Goal: Task Accomplishment & Management: Manage account settings

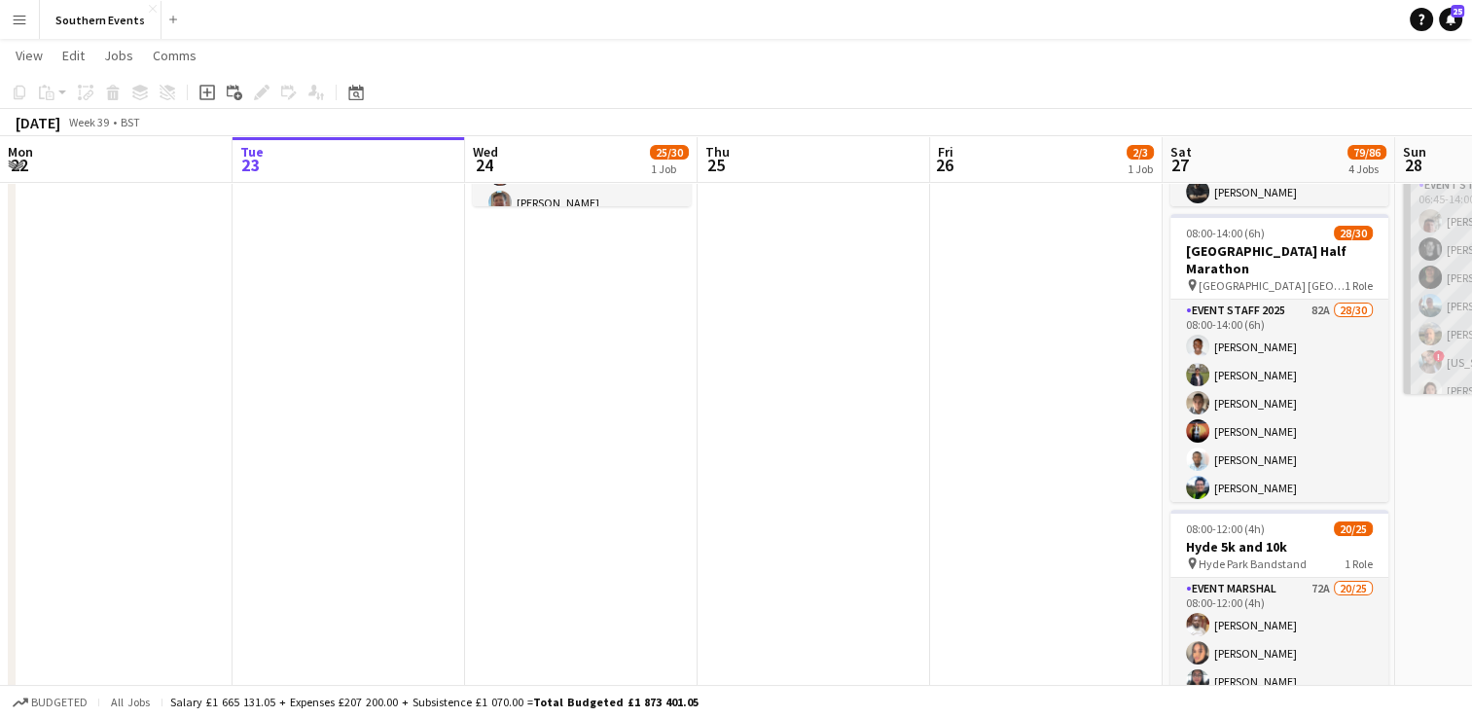
scroll to position [0, 833]
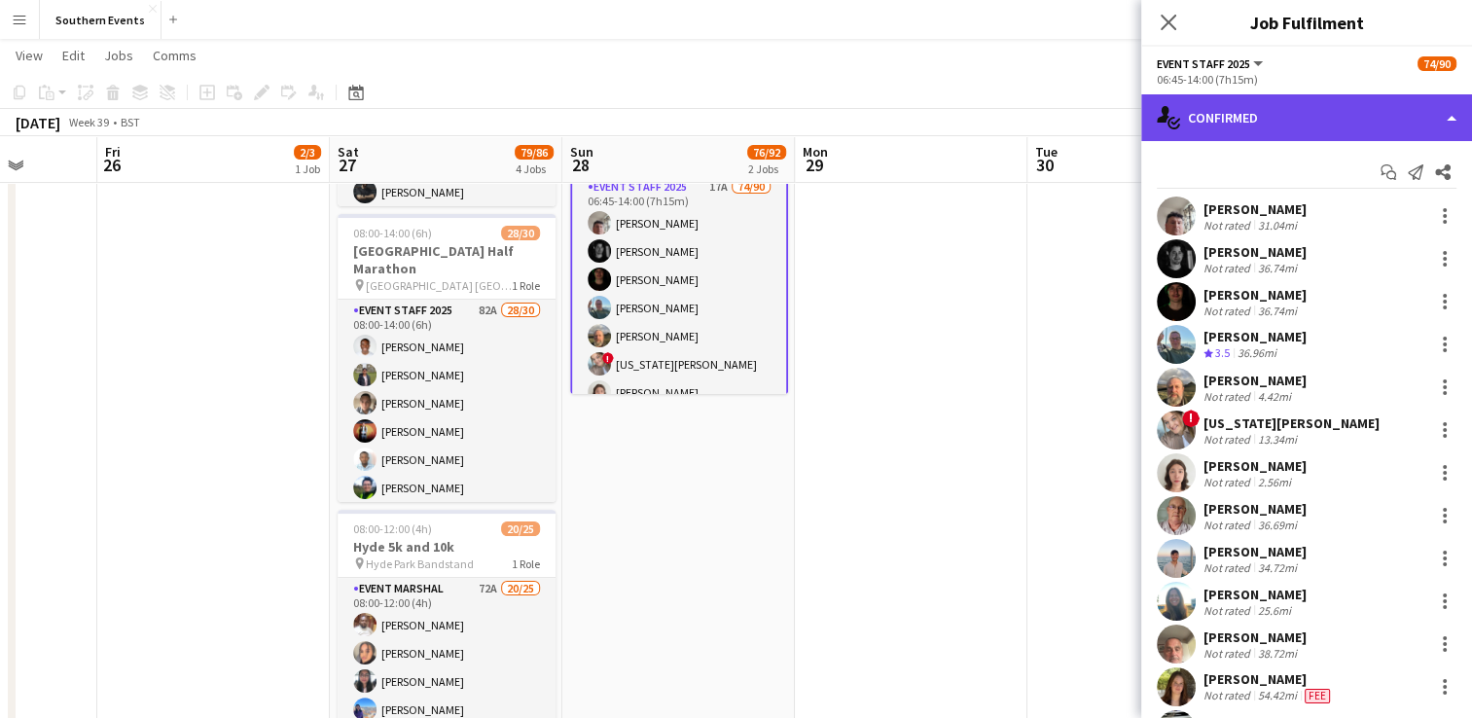
click at [1257, 121] on div "single-neutral-actions-check-2 Confirmed" at bounding box center [1306, 117] width 331 height 47
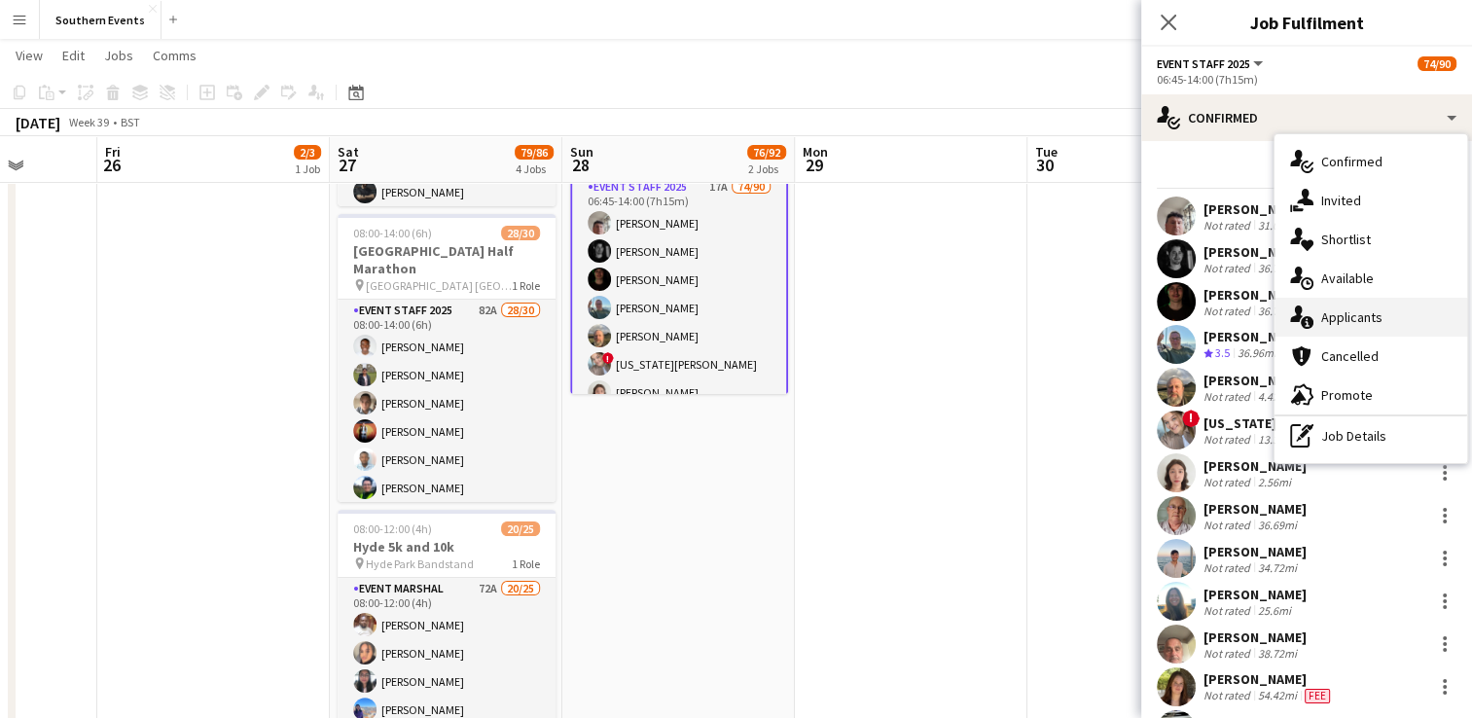
click at [1323, 314] on span "Applicants" at bounding box center [1351, 317] width 61 height 18
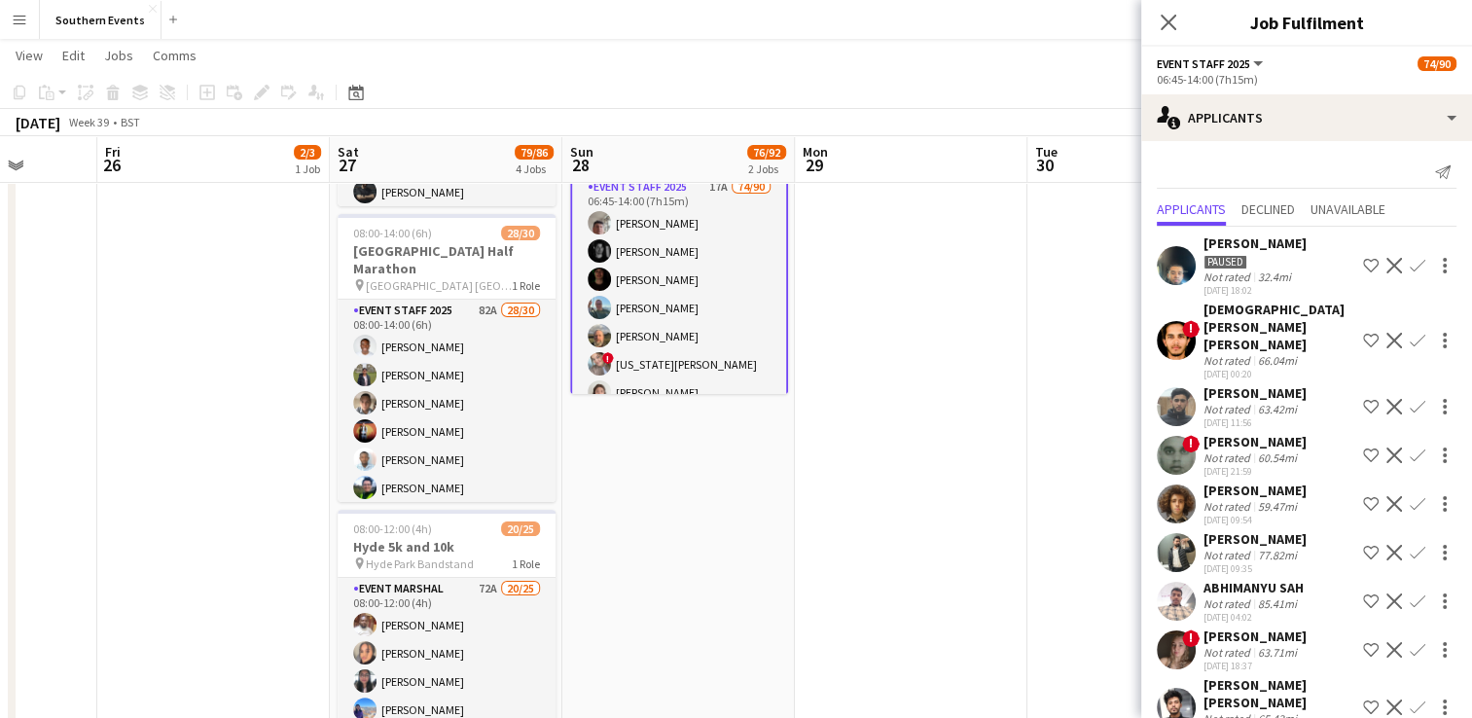
scroll to position [432, 0]
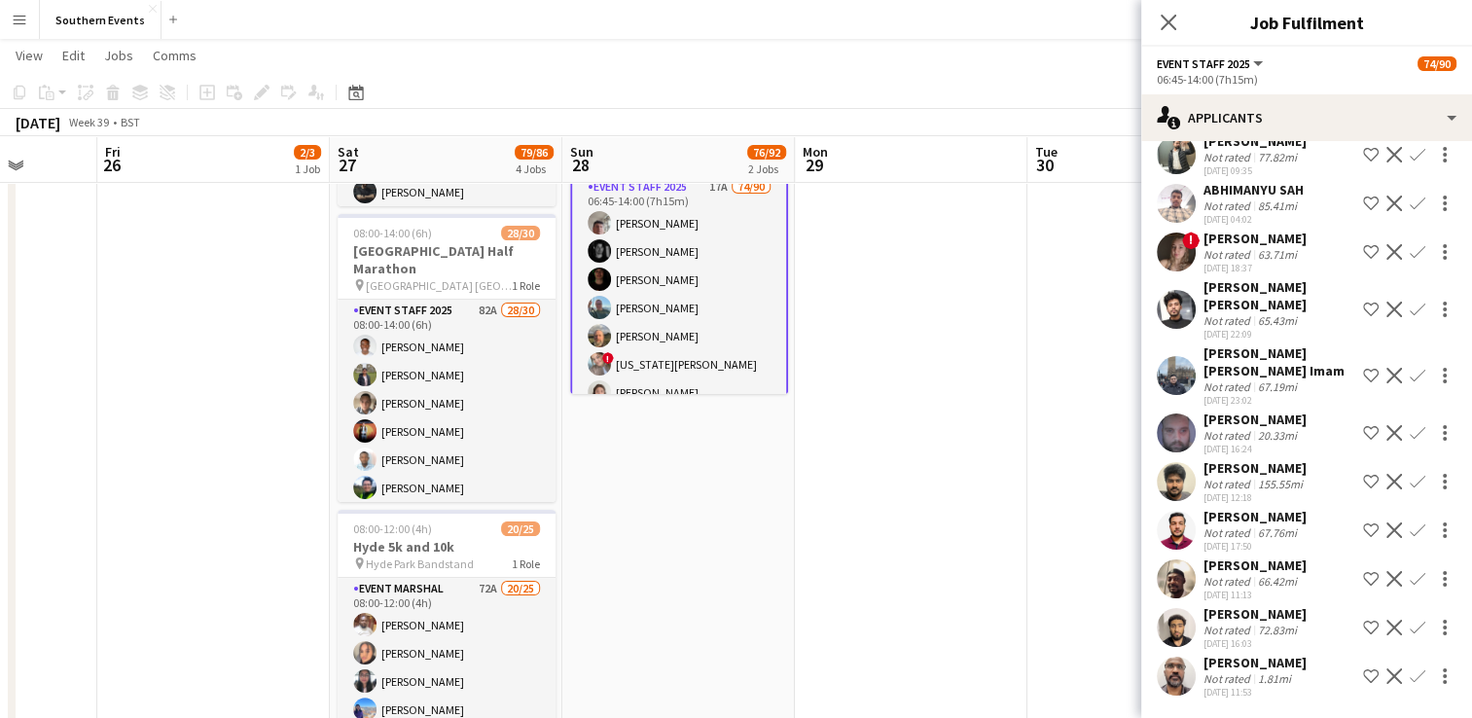
click at [1171, 660] on app-user-avatar at bounding box center [1176, 676] width 39 height 39
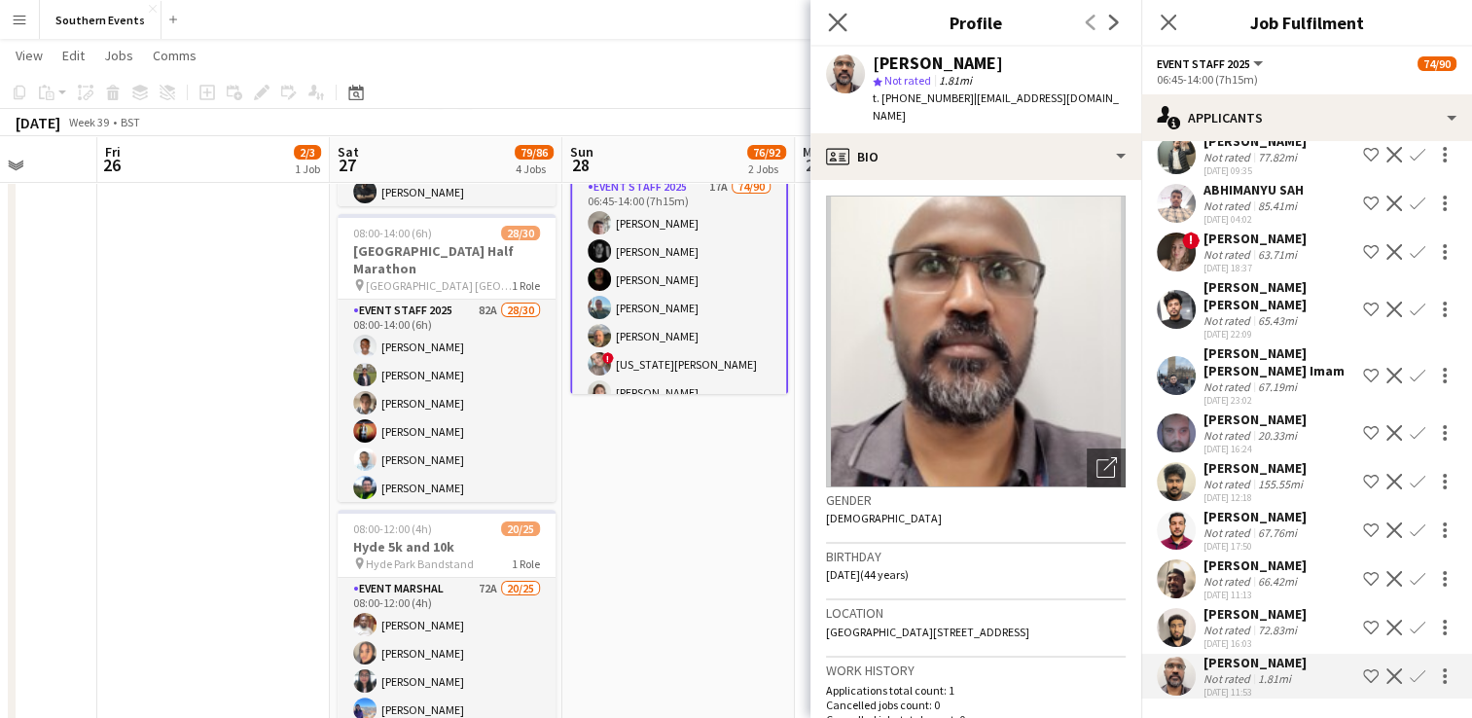
click at [838, 12] on app-icon "Close pop-in" at bounding box center [838, 23] width 28 height 28
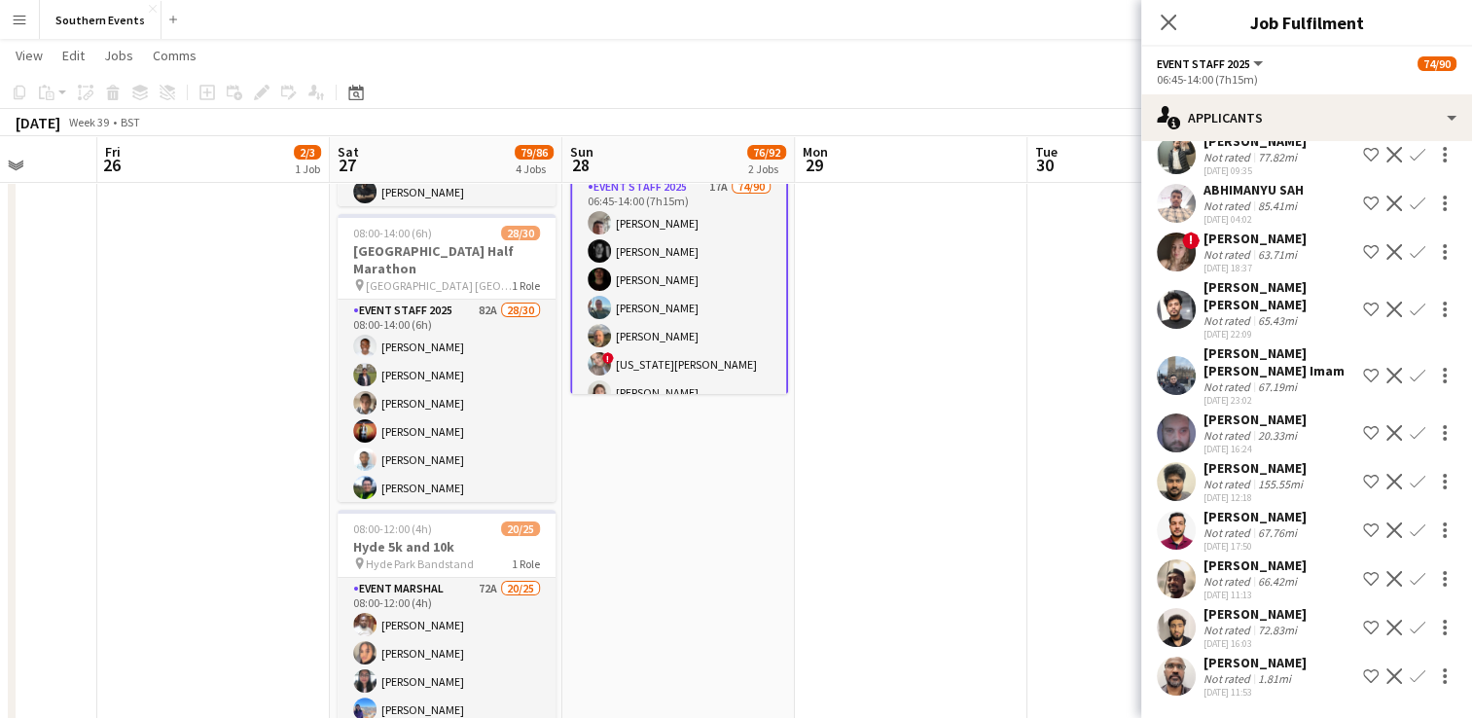
click at [1410, 668] on app-icon "Confirm" at bounding box center [1418, 676] width 16 height 16
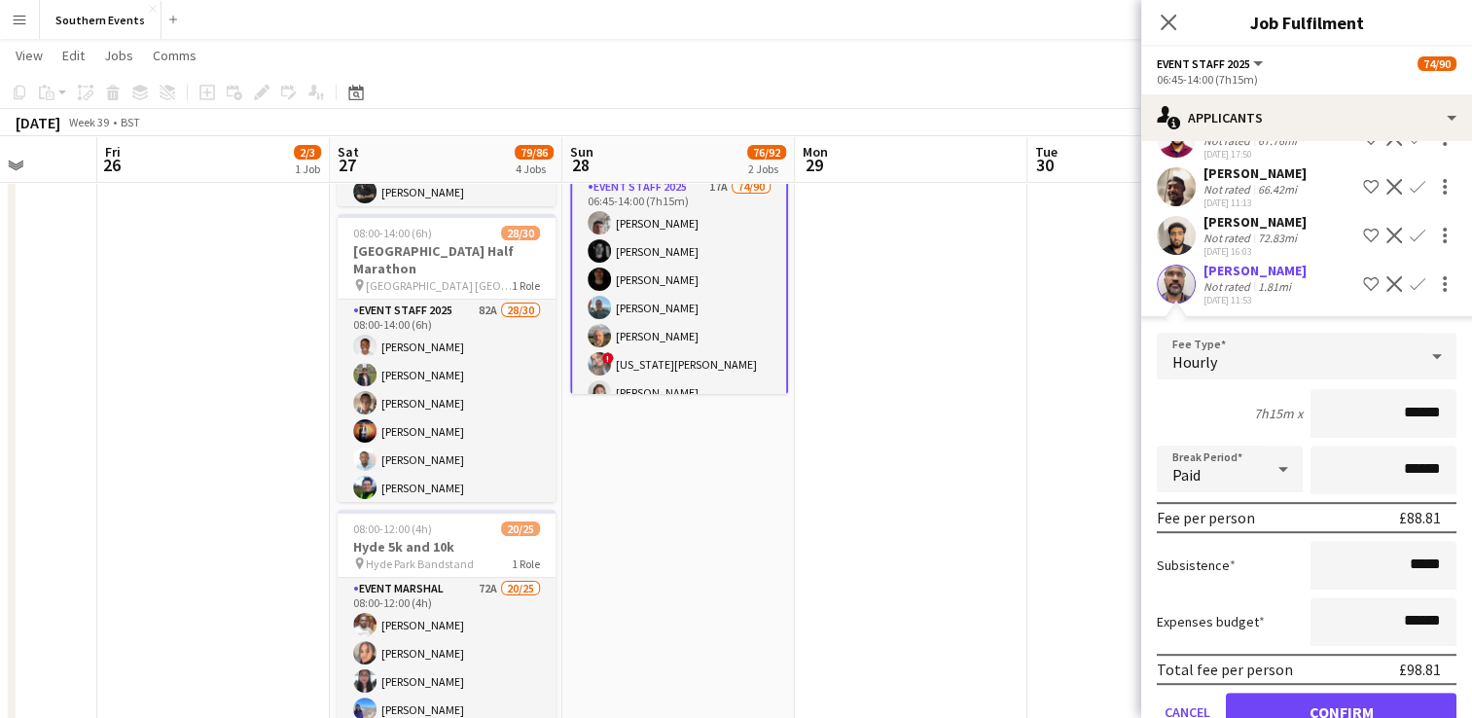
scroll to position [853, 0]
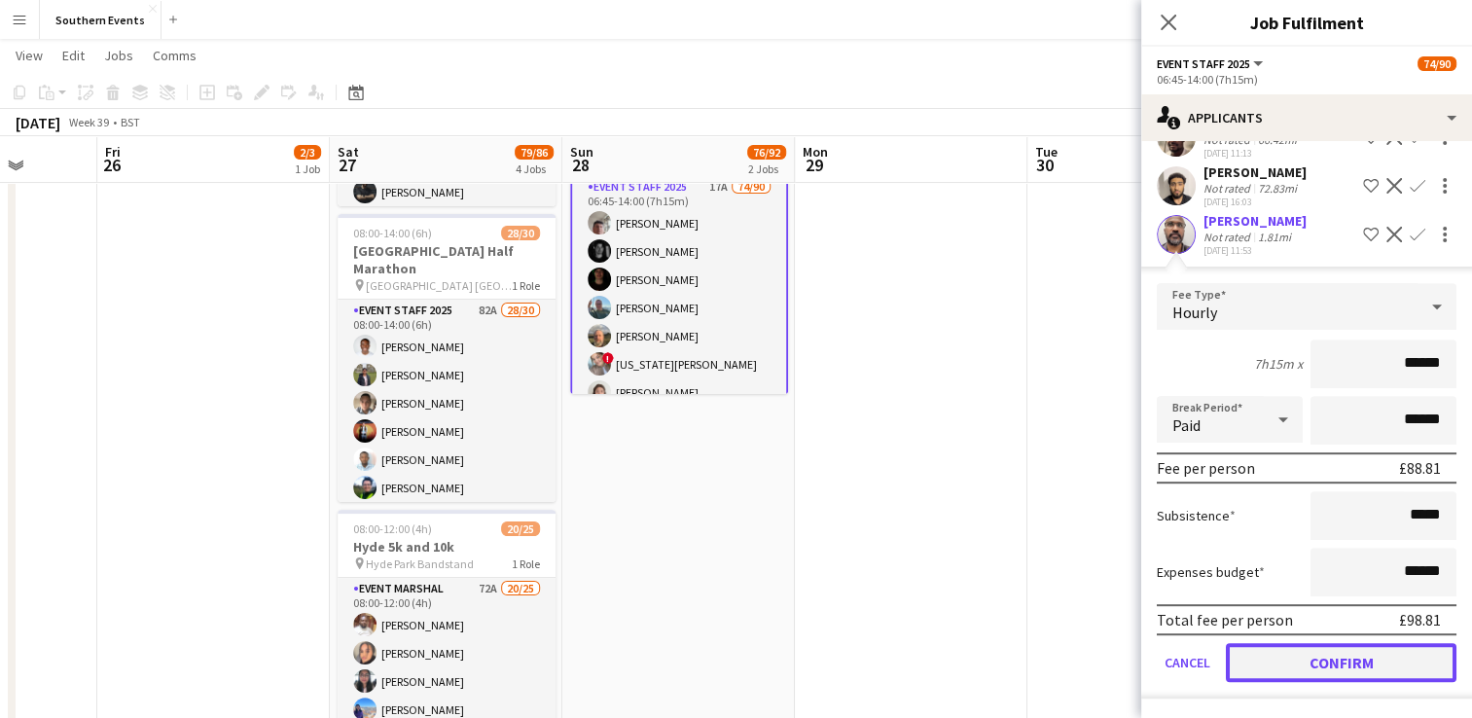
click at [1257, 655] on button "Confirm" at bounding box center [1341, 662] width 231 height 39
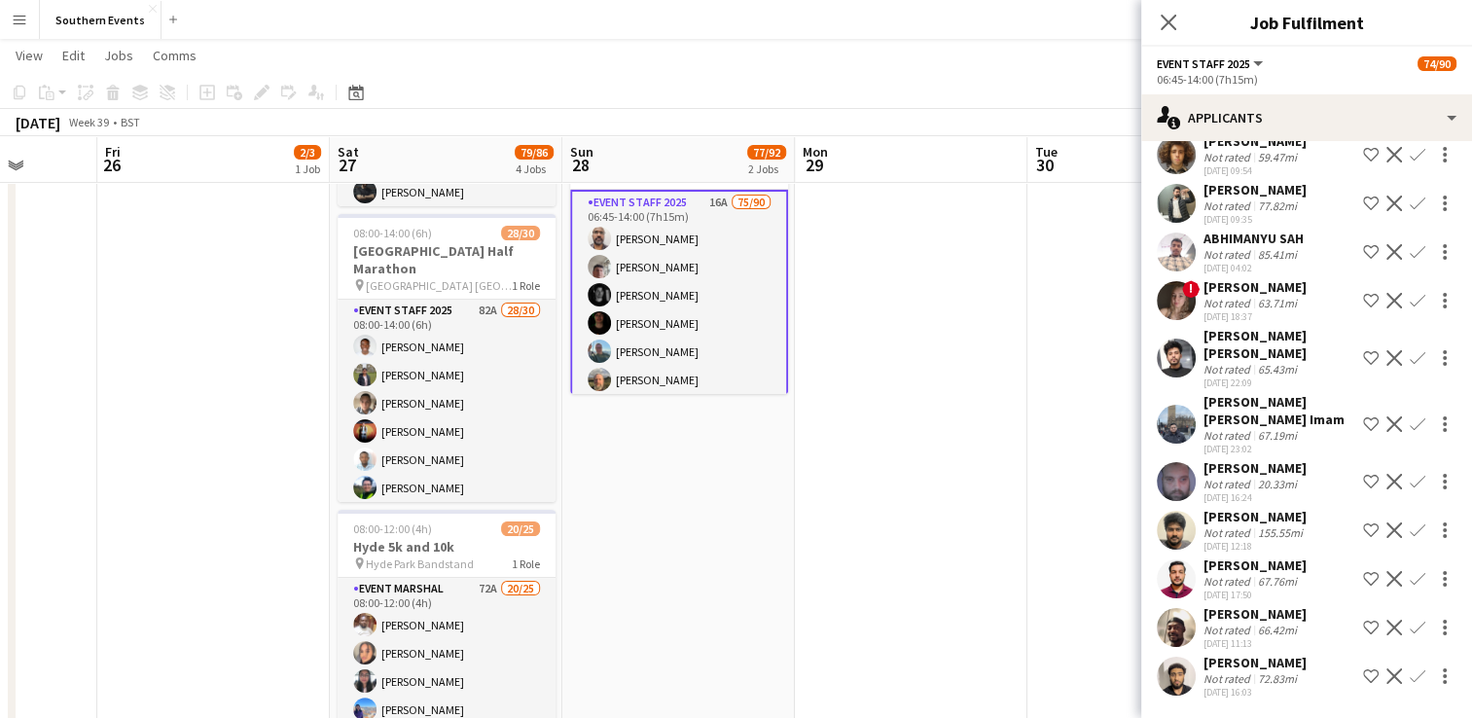
scroll to position [348, 0]
click at [1007, 498] on app-date-cell at bounding box center [911, 502] width 233 height 1183
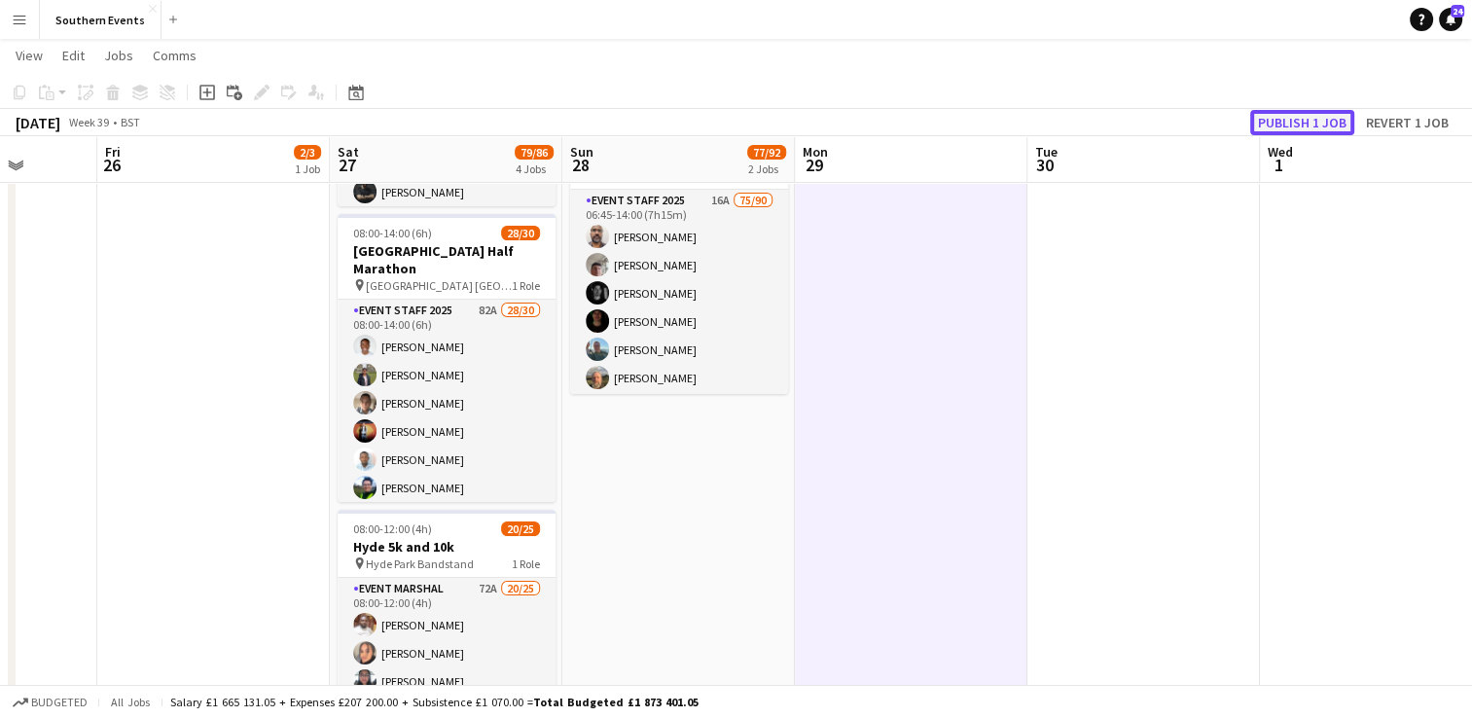
click at [1301, 127] on button "Publish 1 job" at bounding box center [1302, 122] width 104 height 25
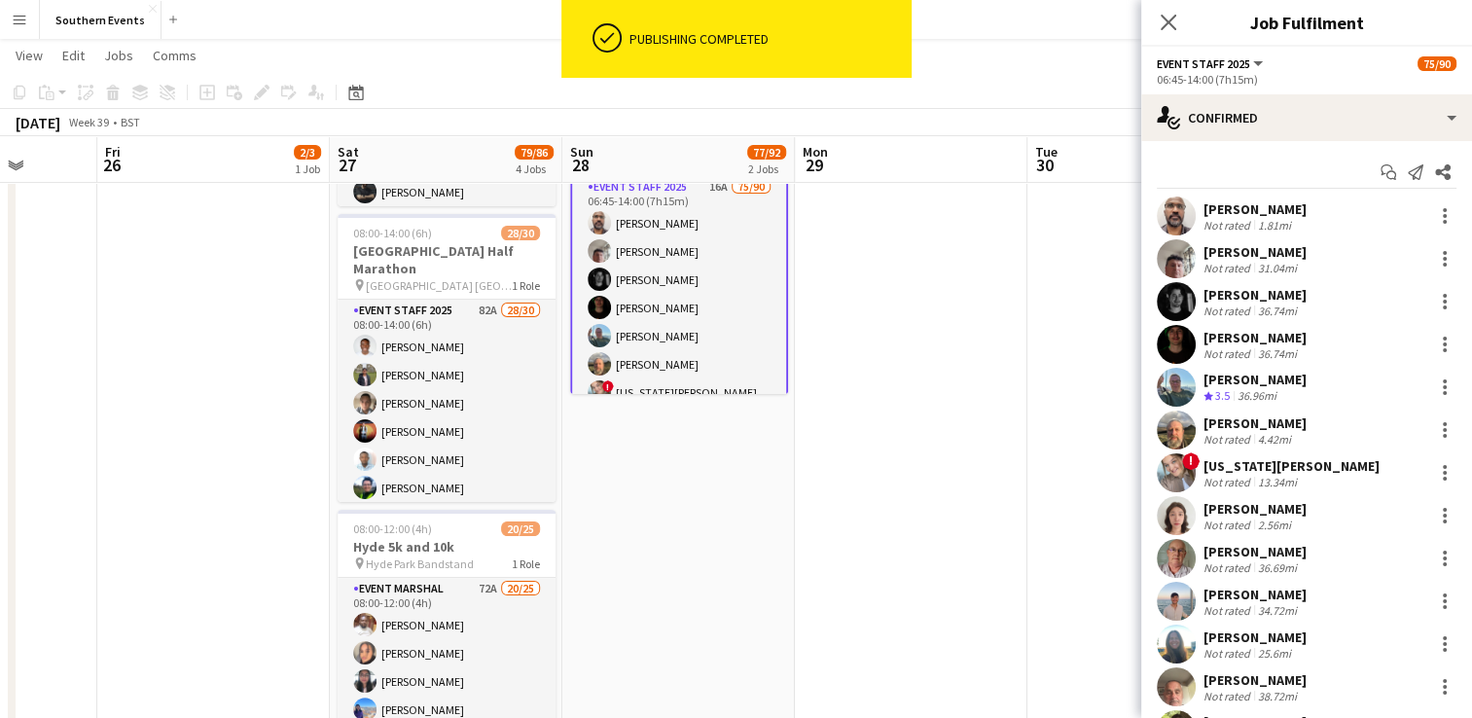
drag, startPoint x: 1202, startPoint y: 209, endPoint x: 1374, endPoint y: 212, distance: 171.2
click at [1306, 212] on div "[PERSON_NAME]" at bounding box center [1254, 209] width 103 height 18
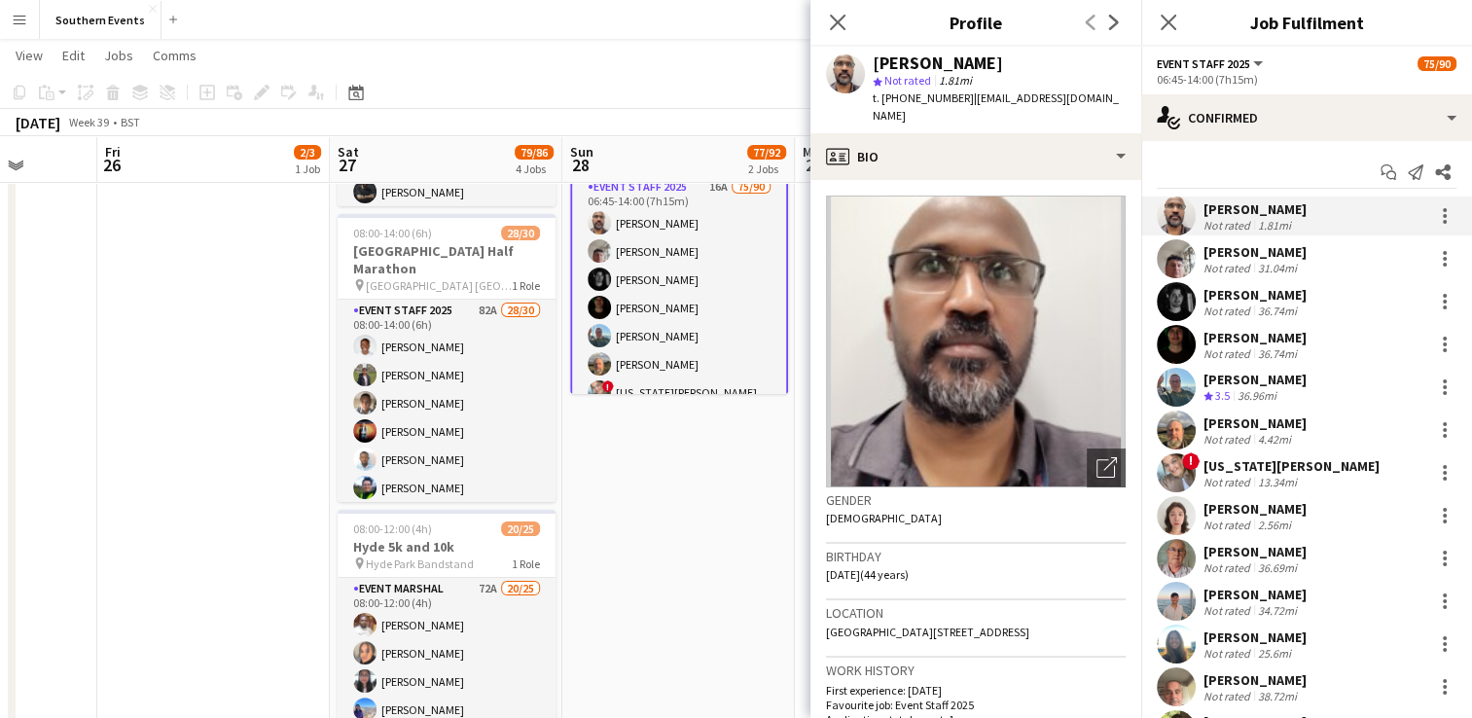
click at [661, 496] on app-date-cell "06:00-14:00 (8h) 2/2 RT Kit Assistant - Swindon Half Marathon pin [PERSON_NAME]…" at bounding box center [678, 502] width 233 height 1183
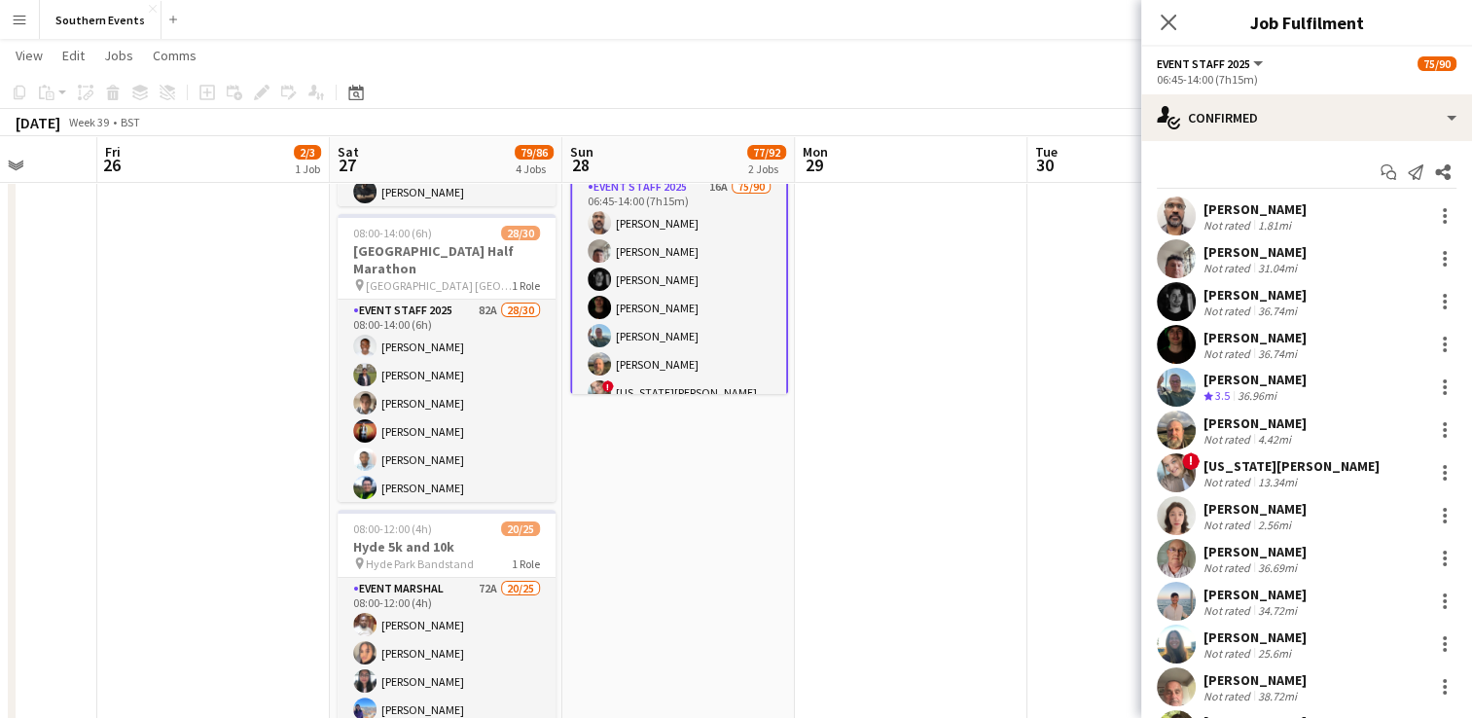
drag, startPoint x: 1202, startPoint y: 208, endPoint x: 1381, endPoint y: 205, distance: 179.0
click at [1381, 205] on div "[PERSON_NAME] Not rated 1.81mi" at bounding box center [1306, 216] width 331 height 39
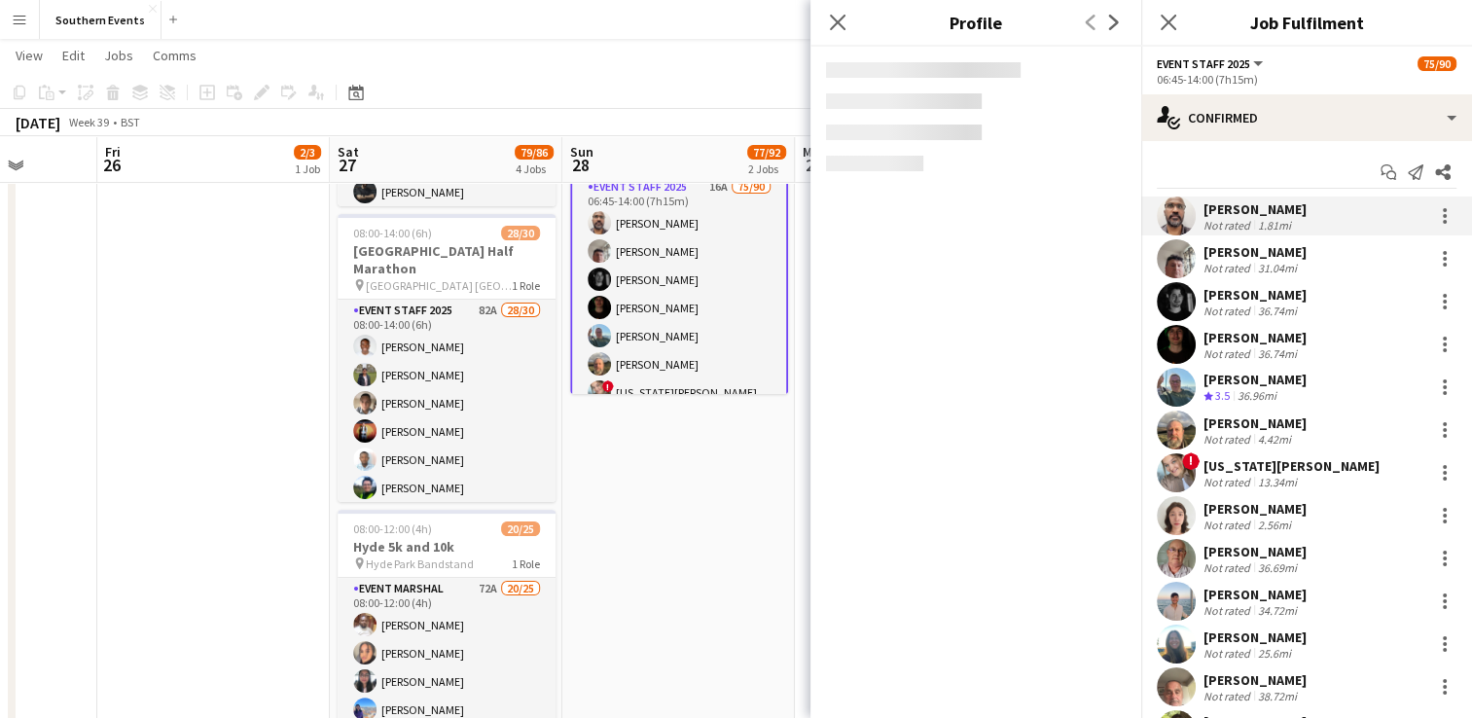
copy div "[PERSON_NAME]"
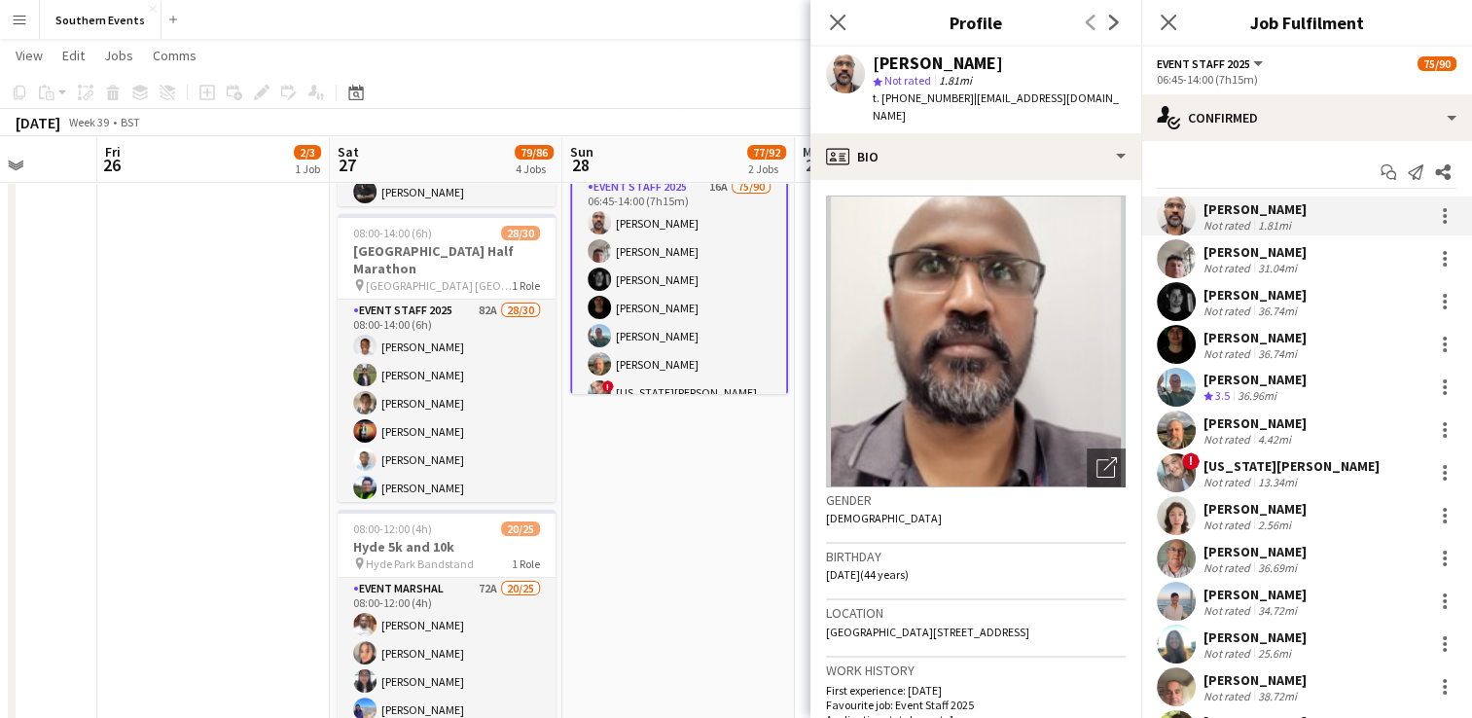
click at [16, 14] on app-icon "Menu" at bounding box center [20, 20] width 16 height 16
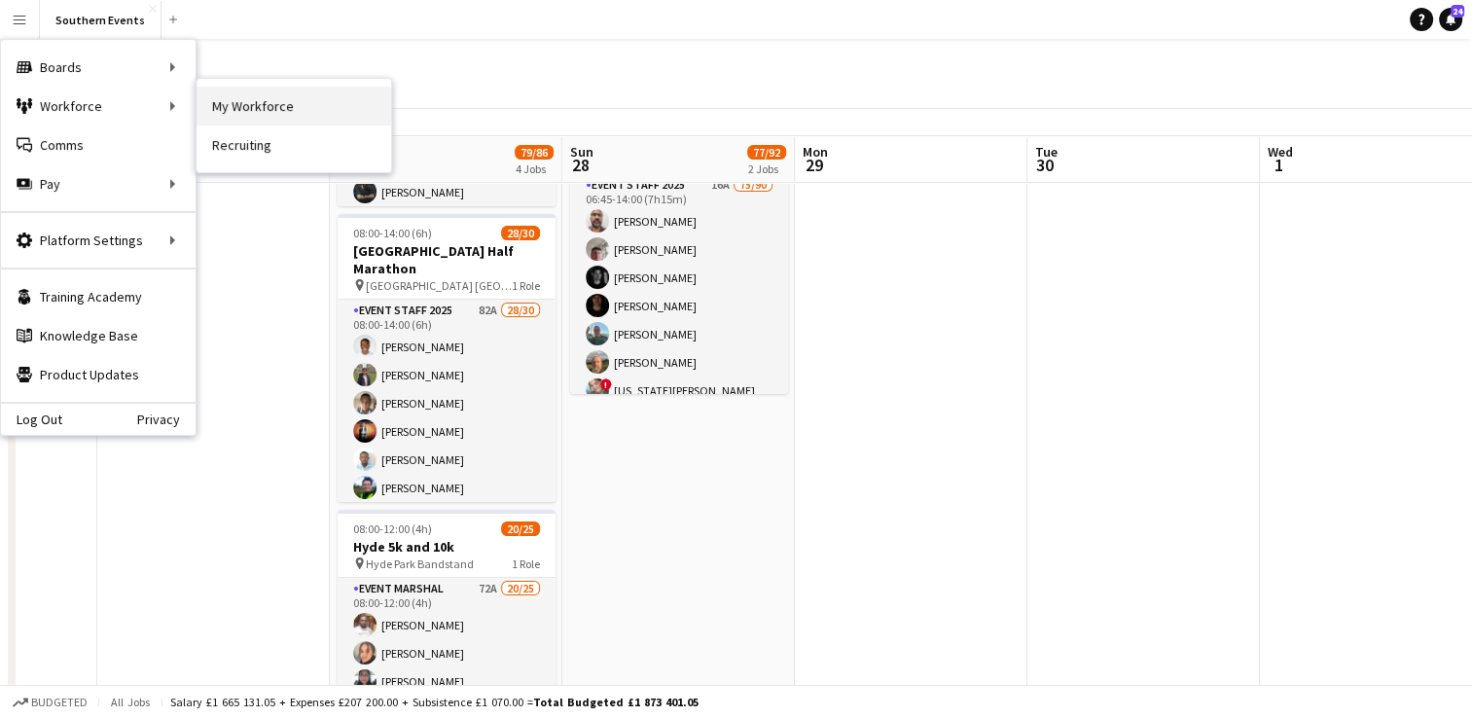
click at [230, 98] on link "My Workforce" at bounding box center [294, 106] width 195 height 39
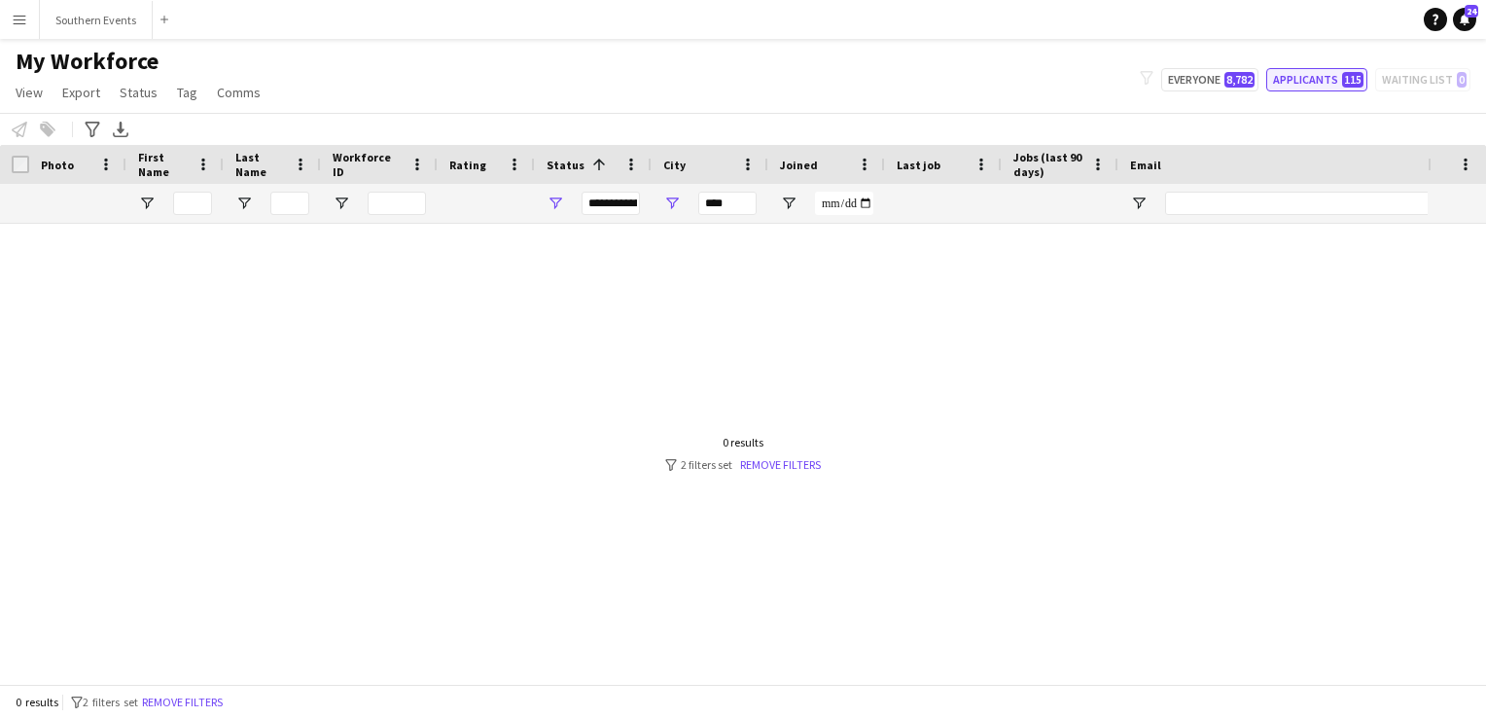
click at [1292, 84] on button "Applicants 115" at bounding box center [1317, 79] width 101 height 23
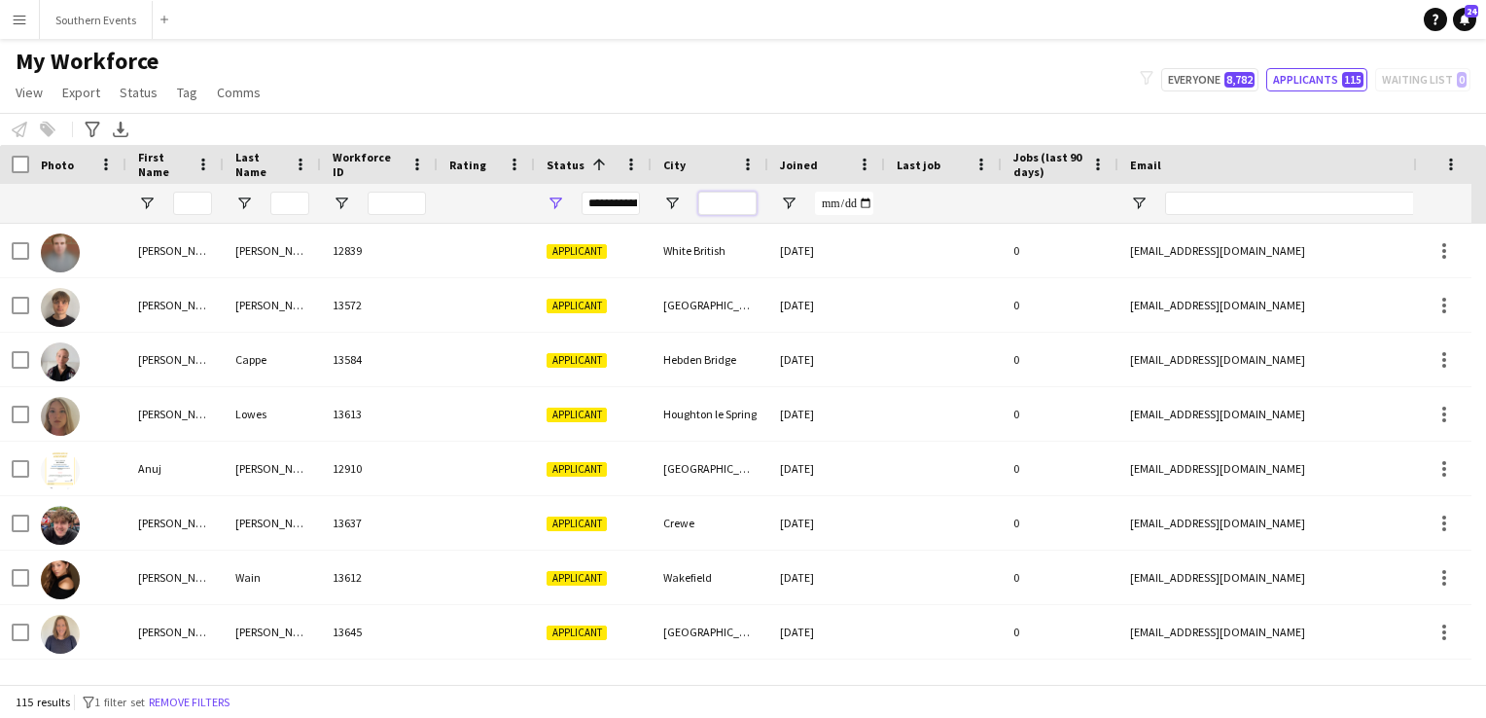
click at [725, 204] on input "City Filter Input" at bounding box center [727, 203] width 58 height 23
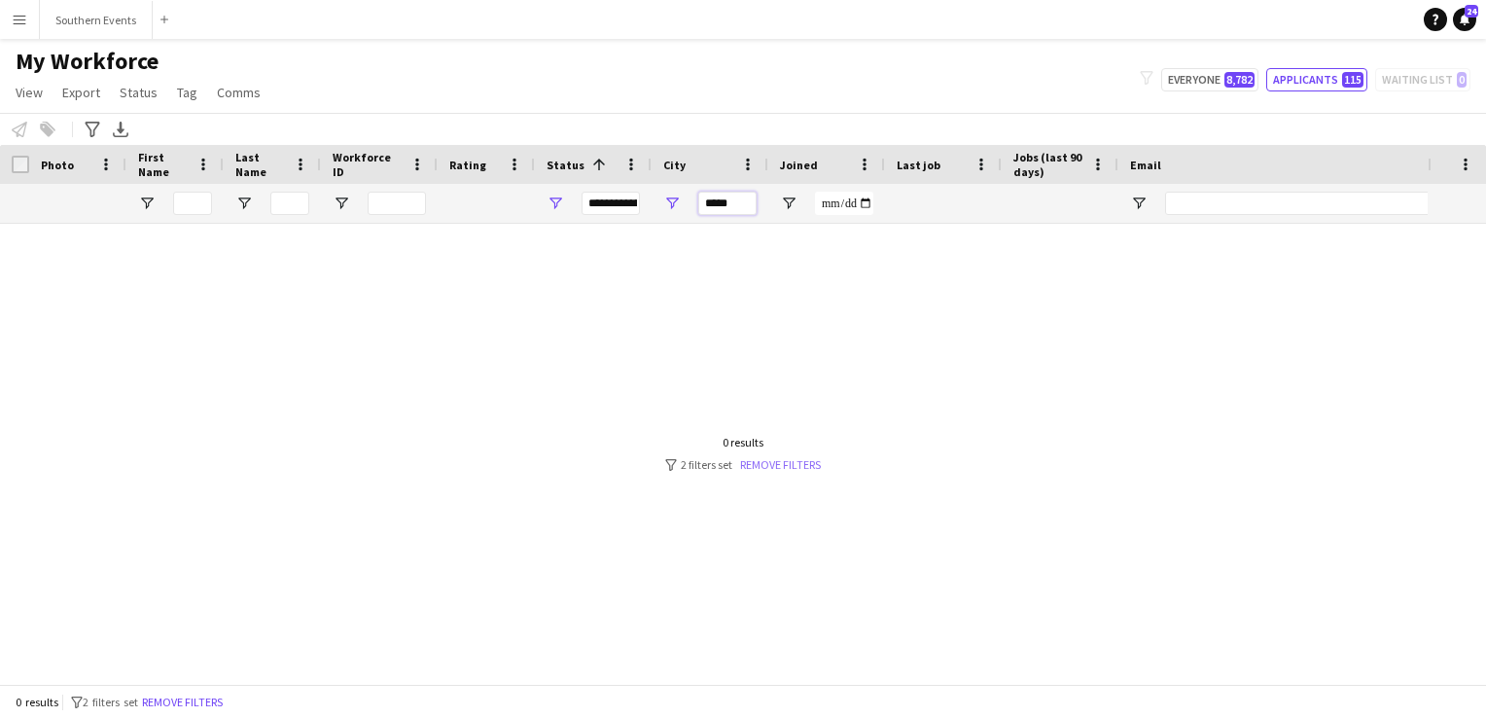
type input "*****"
click at [760, 457] on link "Remove filters" at bounding box center [780, 464] width 81 height 15
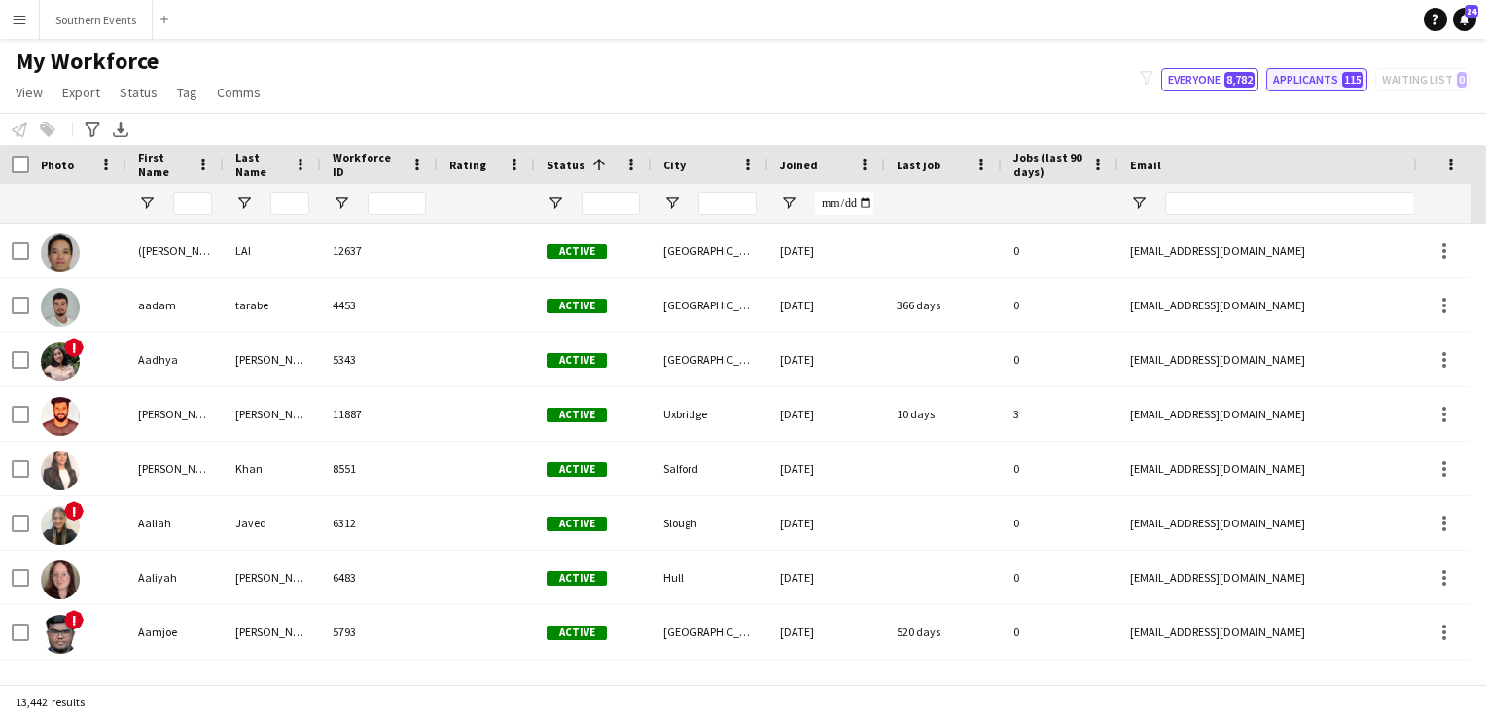
click at [1306, 74] on button "Applicants 115" at bounding box center [1317, 79] width 101 height 23
type input "**********"
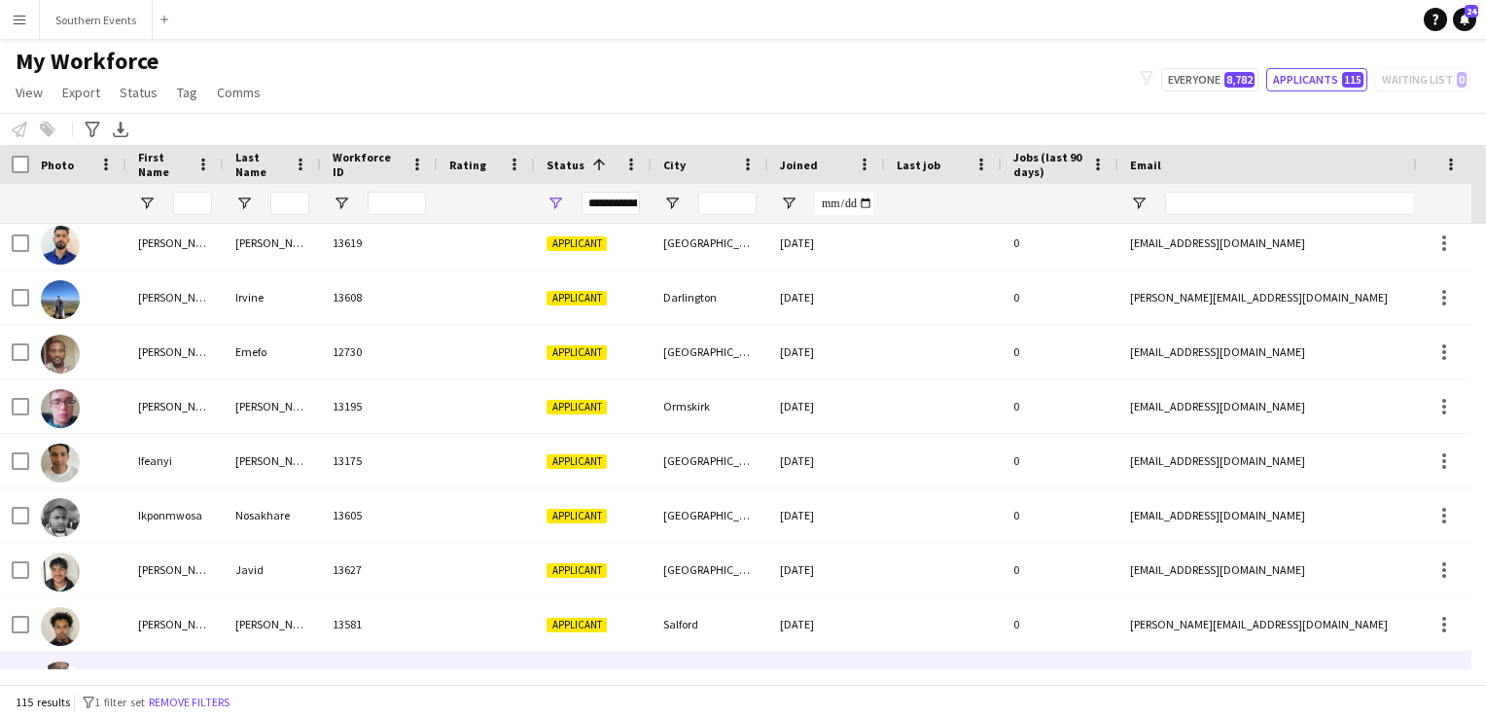
scroll to position [1766, 0]
